Goal: Task Accomplishment & Management: Complete application form

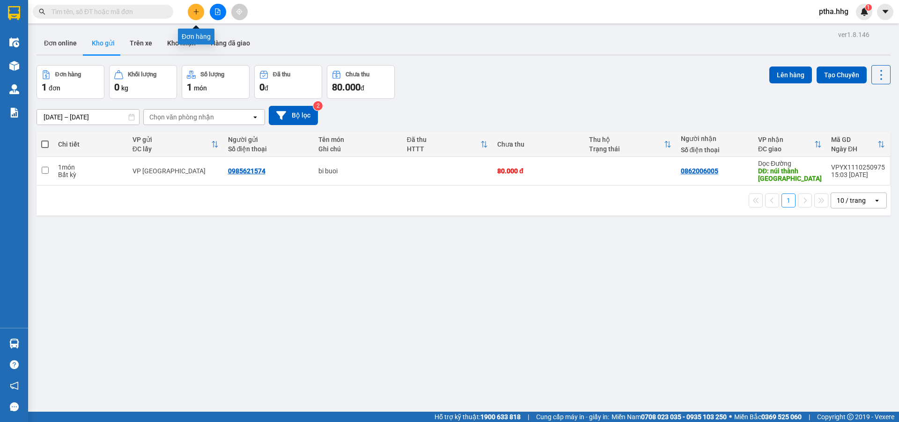
click at [200, 16] on button at bounding box center [196, 12] width 16 height 16
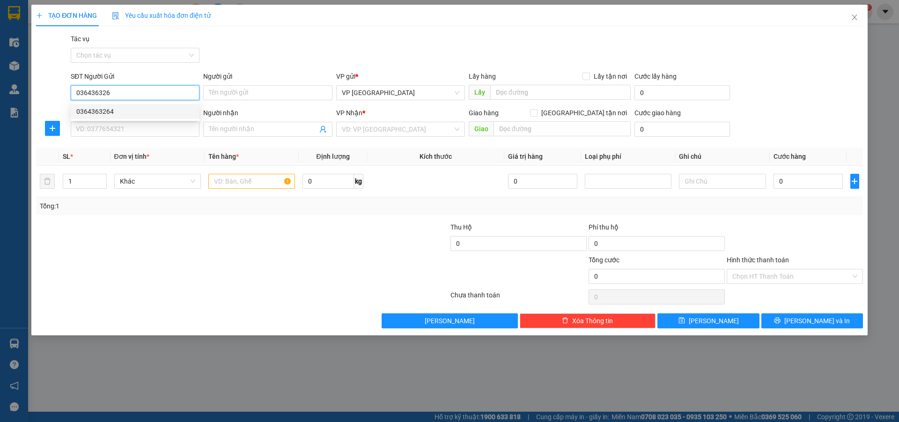
click at [101, 107] on div "0364363264" at bounding box center [135, 111] width 118 height 10
type input "0364363264"
click at [101, 136] on input "SĐT Người Nhận" at bounding box center [135, 129] width 129 height 15
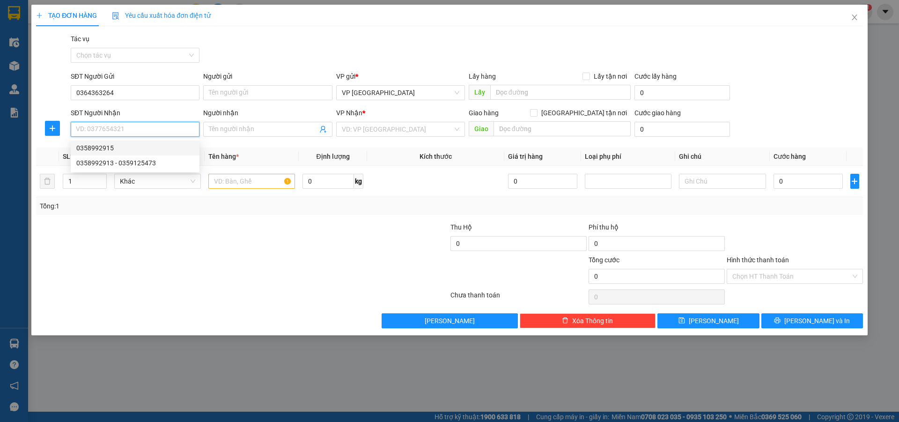
click at [96, 150] on div "0358992915" at bounding box center [135, 148] width 118 height 10
type input "0358992915"
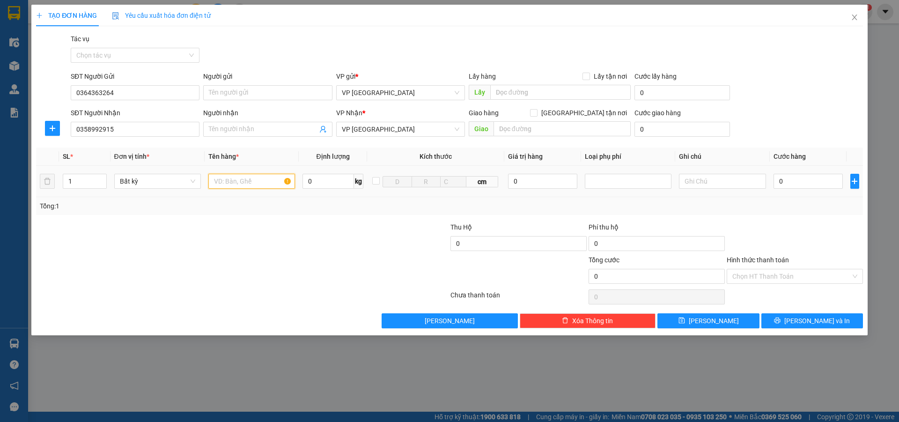
click at [236, 182] on input "text" at bounding box center [251, 181] width 87 height 15
click at [83, 184] on input "1" at bounding box center [84, 181] width 43 height 14
type input "2"
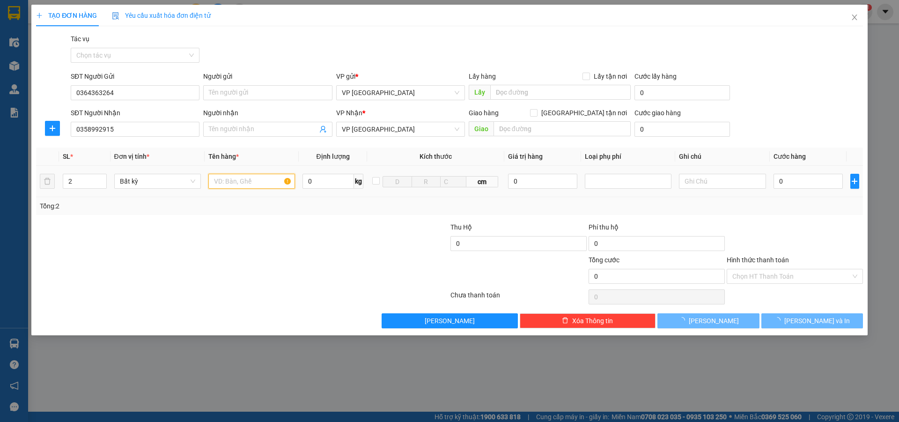
click at [237, 181] on input "text" at bounding box center [251, 181] width 87 height 15
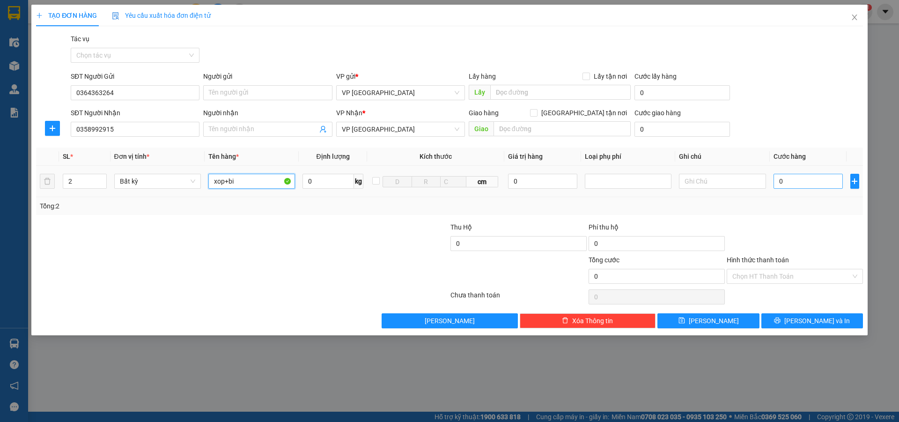
type input "xop+bi"
click at [798, 180] on input "0" at bounding box center [809, 181] width 70 height 15
type input "1"
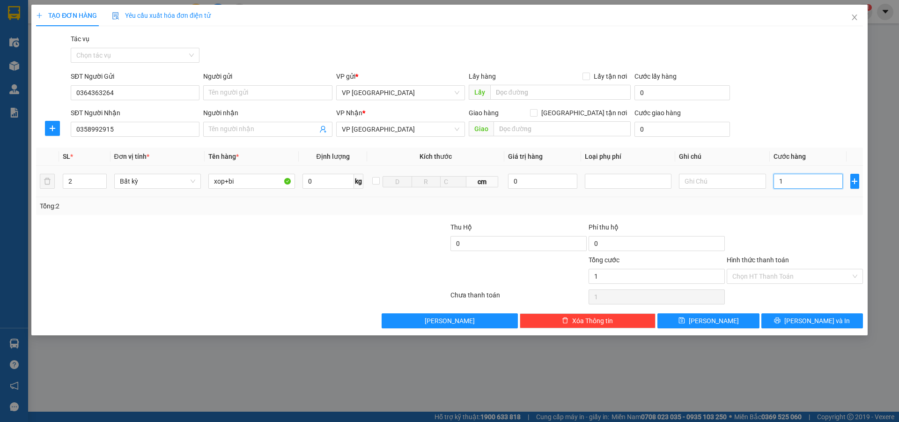
type input "10"
type input "100"
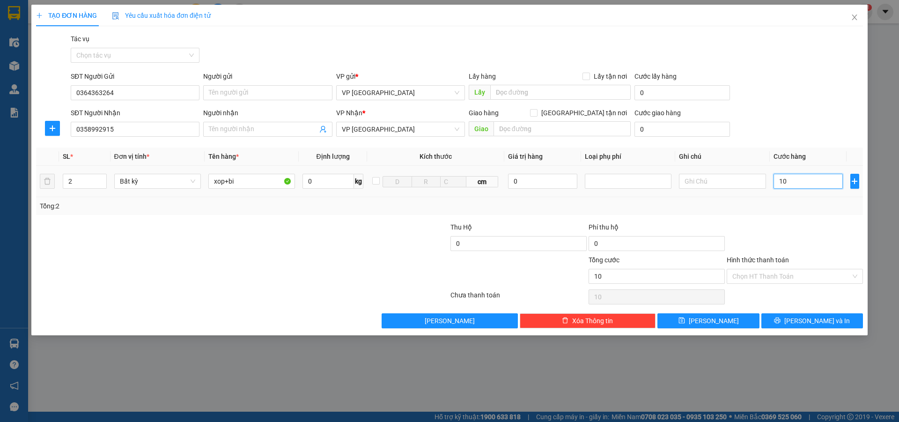
type input "100"
type input "1.000"
type input "10.000"
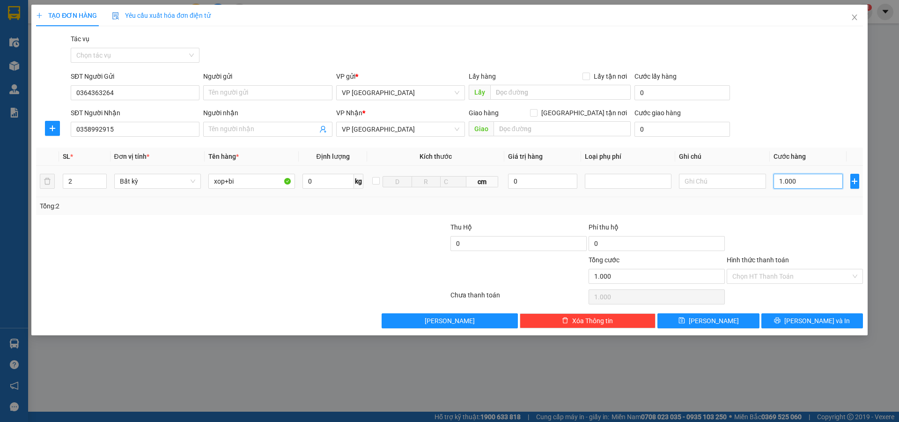
type input "10.000"
type input "100.000"
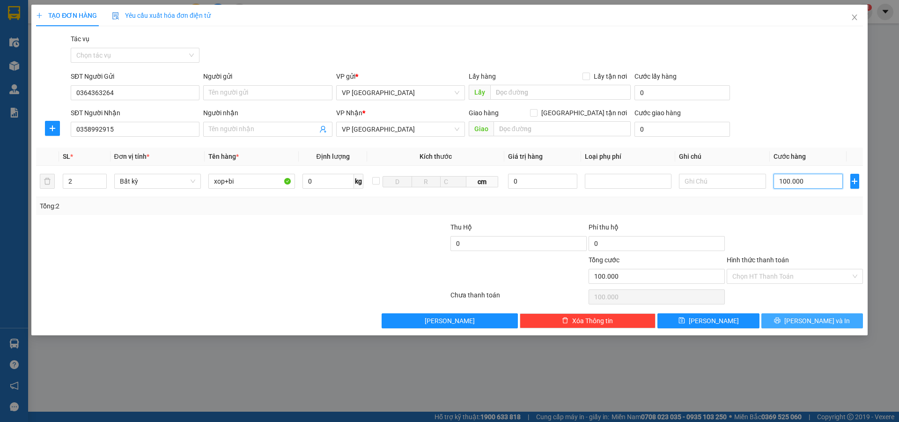
type input "100.000"
click at [807, 318] on span "[PERSON_NAME] và In" at bounding box center [817, 321] width 66 height 10
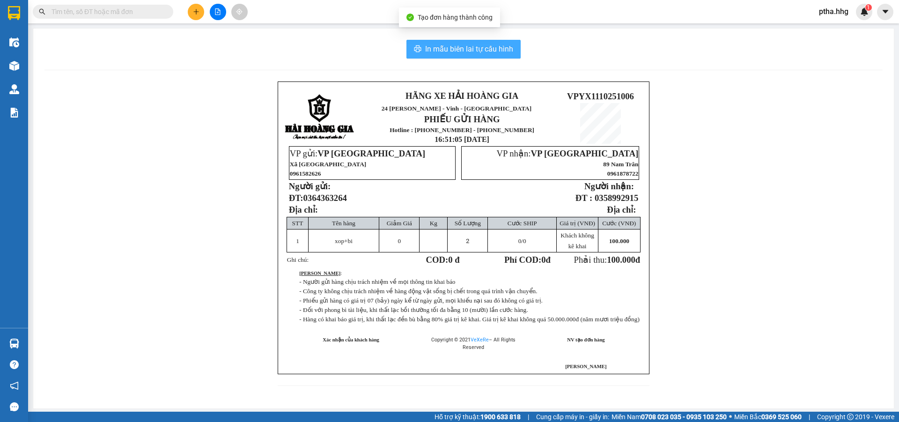
click at [459, 49] on span "In mẫu biên lai tự cấu hình" at bounding box center [469, 49] width 88 height 12
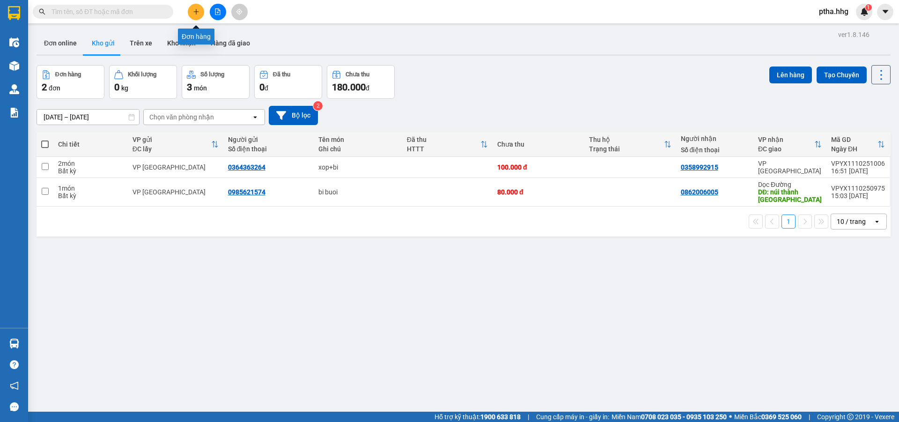
click at [198, 18] on button at bounding box center [196, 12] width 16 height 16
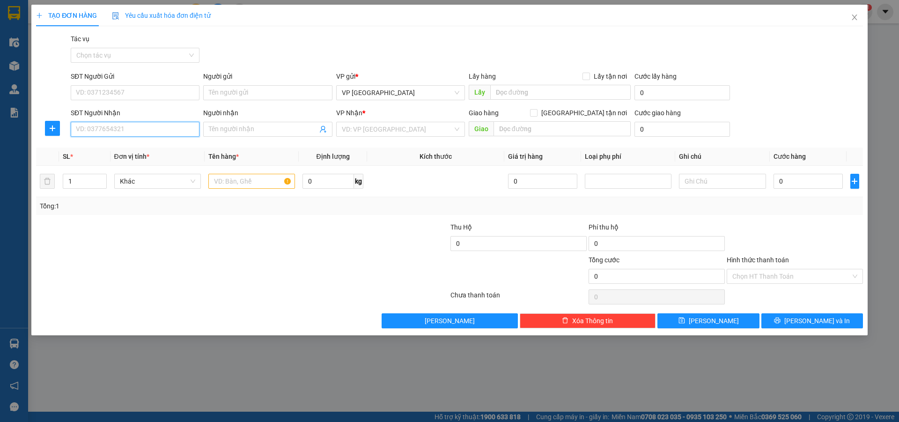
click at [144, 130] on input "SĐT Người Nhận" at bounding box center [135, 129] width 129 height 15
click at [92, 150] on div "0972278493 - [PERSON_NAME]" at bounding box center [135, 148] width 118 height 10
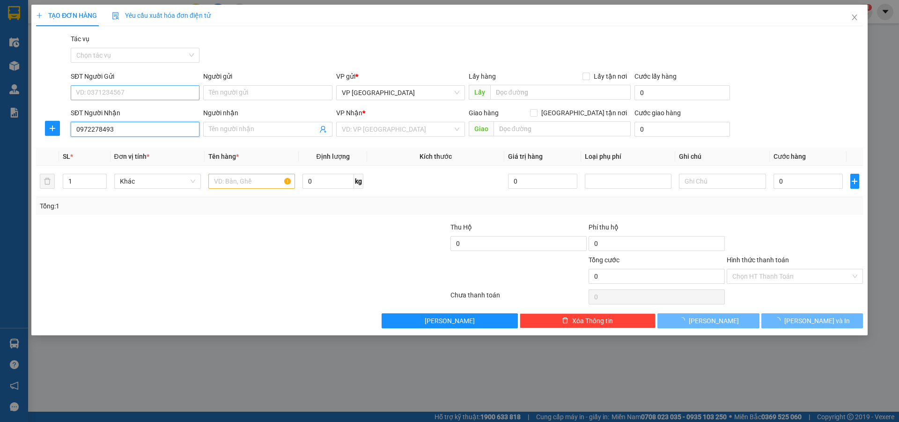
type input "0972278493"
click at [92, 93] on input "SĐT Người Gửi" at bounding box center [135, 92] width 129 height 15
type input "[PERSON_NAME]"
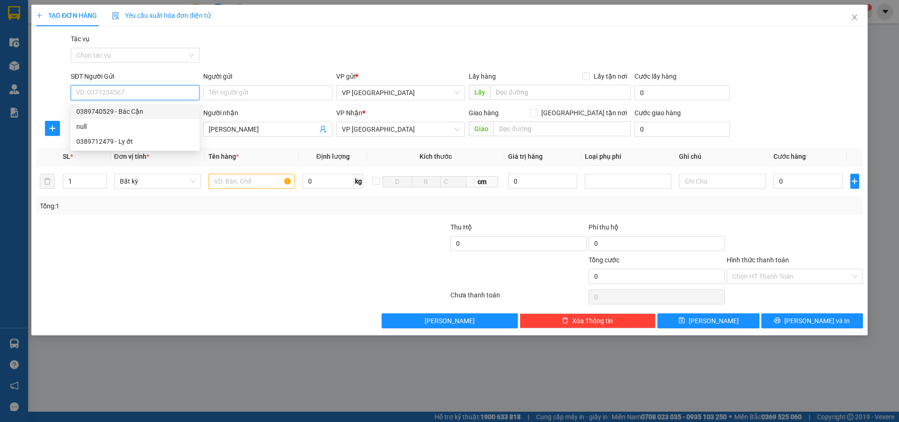
click at [93, 111] on div "0389740529 - Bác Cận" at bounding box center [135, 111] width 118 height 10
type input "0389740529"
type input "Bác Cận"
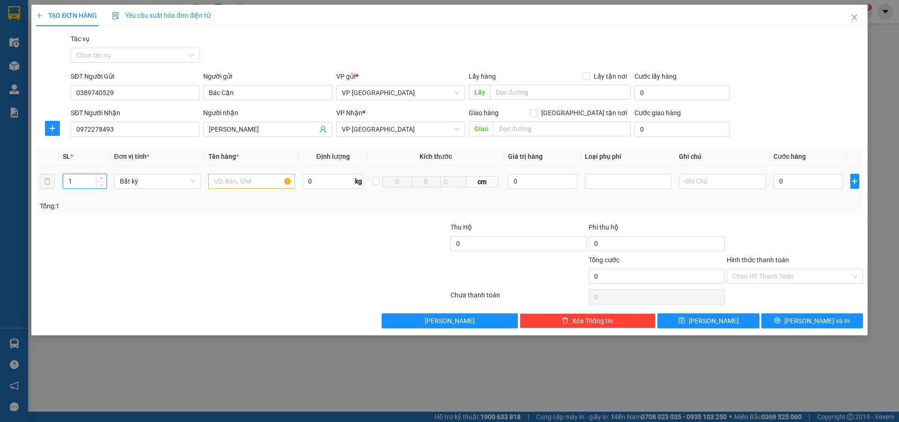
click at [73, 181] on input "1" at bounding box center [84, 181] width 43 height 14
type input "2"
click at [212, 178] on input "text" at bounding box center [251, 181] width 87 height 15
type input "bi"
click at [786, 178] on input "0" at bounding box center [809, 181] width 70 height 15
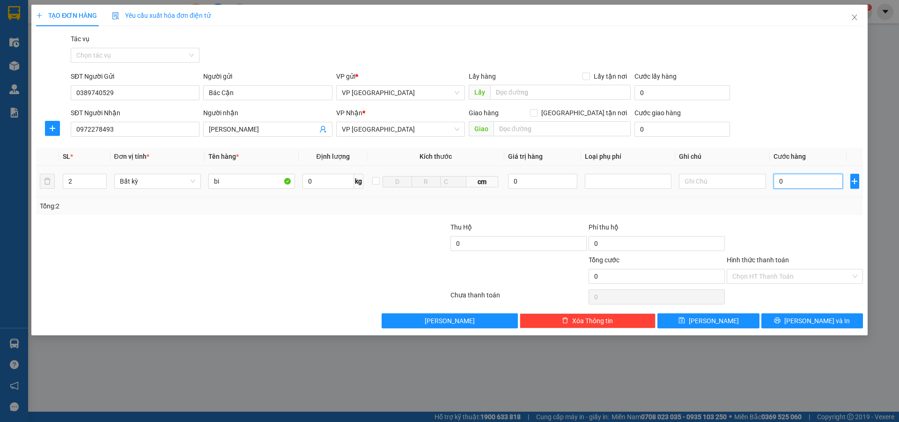
type input "1"
type input "10"
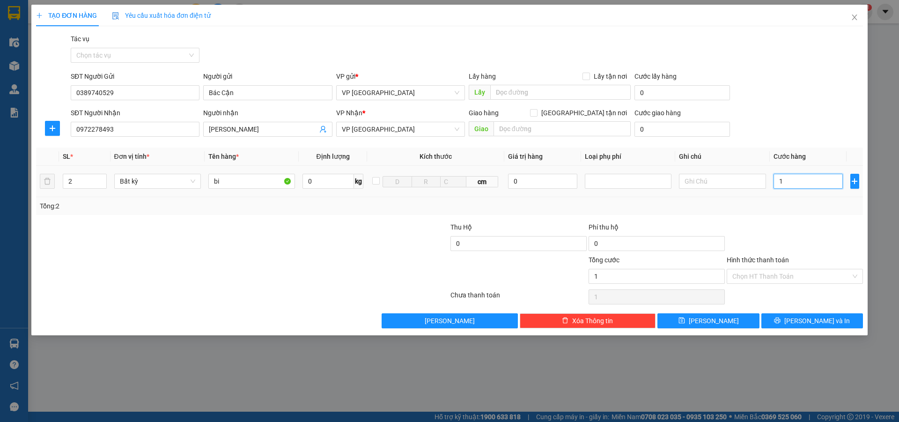
type input "10"
type input "100"
type input "1.000"
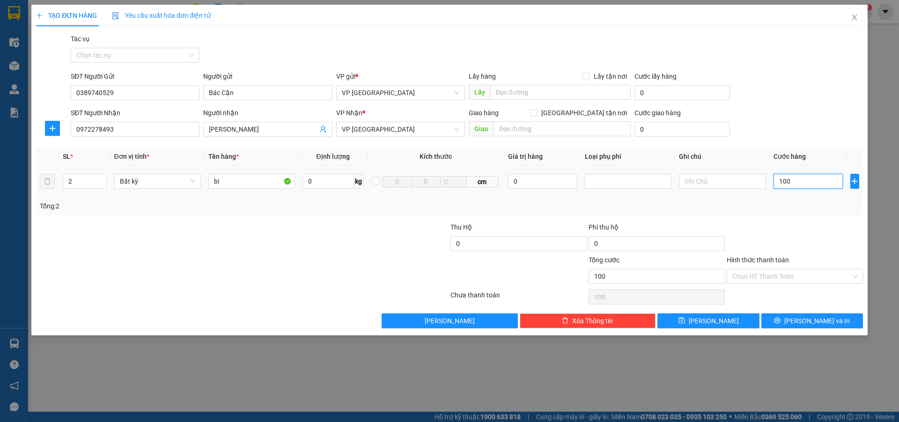
type input "1.000"
type input "10.000"
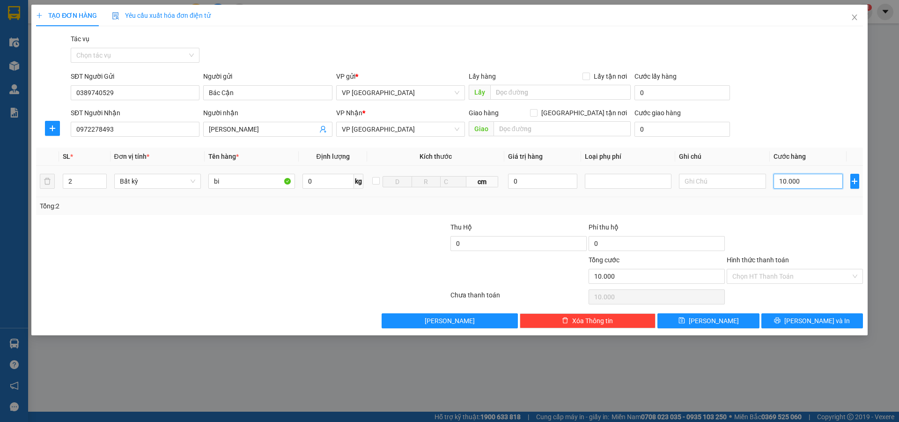
type input "100.000"
click at [762, 276] on input "Hình thức thanh toán" at bounding box center [791, 276] width 118 height 14
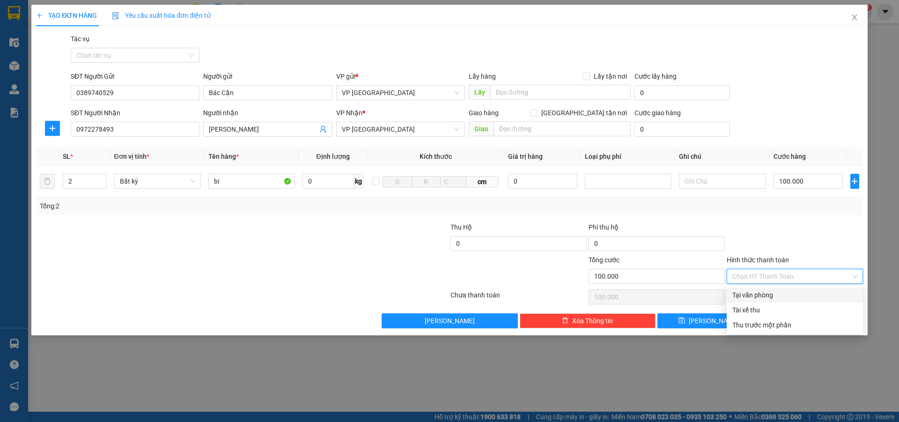
click at [786, 296] on div "Tại văn phòng" at bounding box center [794, 295] width 125 height 10
type input "0"
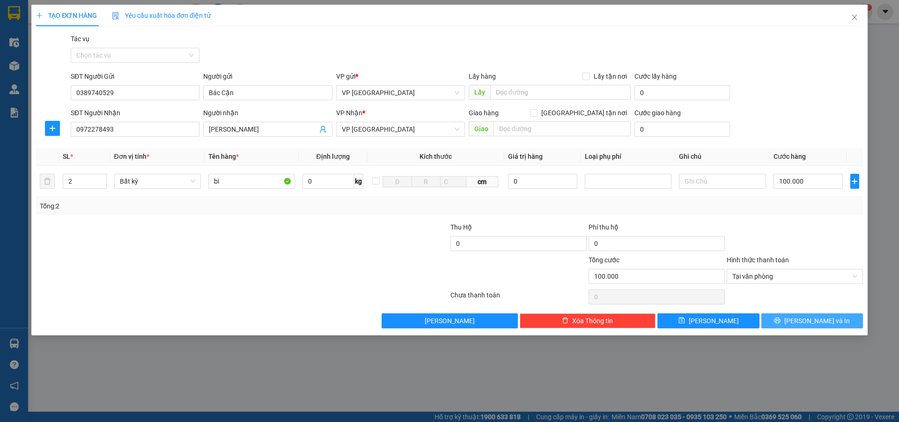
click at [781, 318] on icon "printer" at bounding box center [777, 320] width 6 height 6
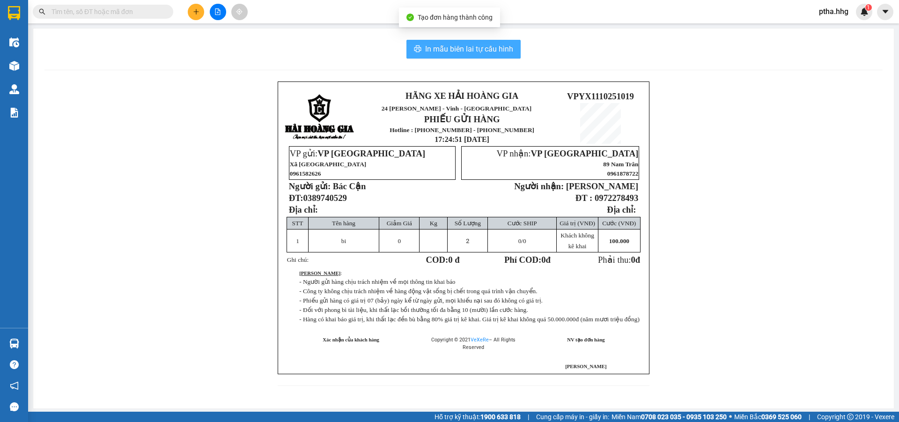
click at [480, 54] on span "In mẫu biên lai tự cấu hình" at bounding box center [469, 49] width 88 height 12
